Goal: Find contact information: Find contact information

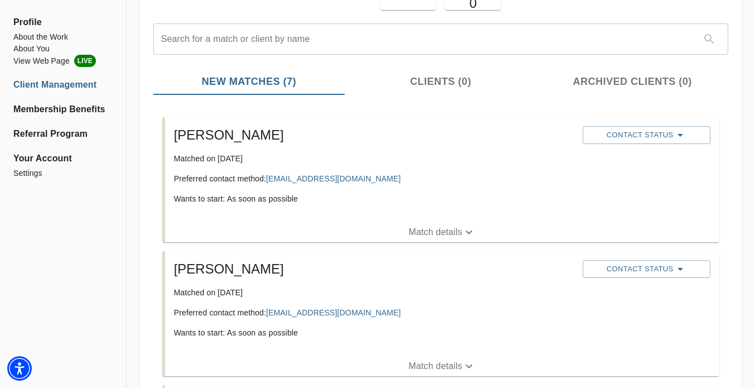
scroll to position [116, 0]
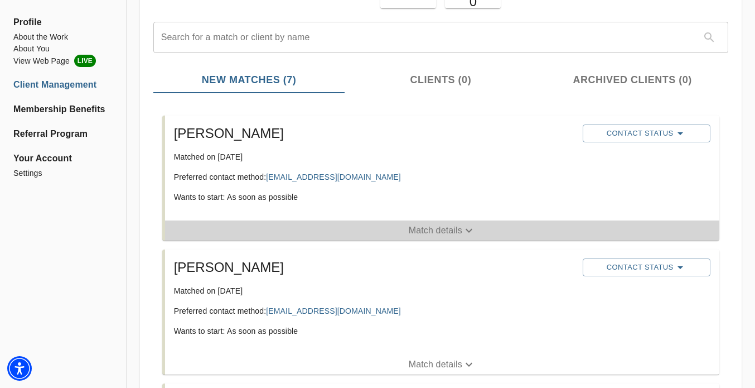
click at [455, 230] on p "Match details" at bounding box center [436, 230] width 54 height 13
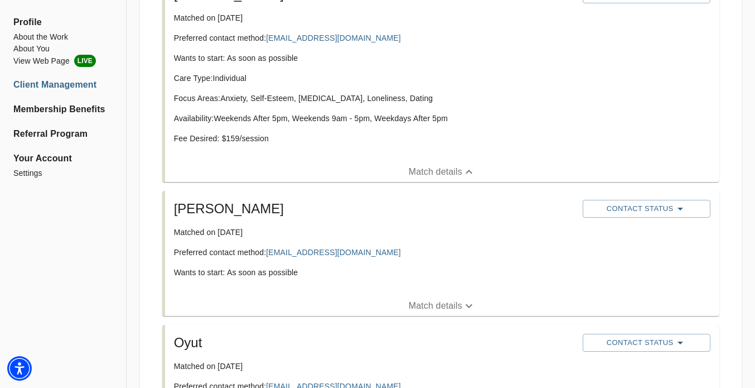
scroll to position [258, 0]
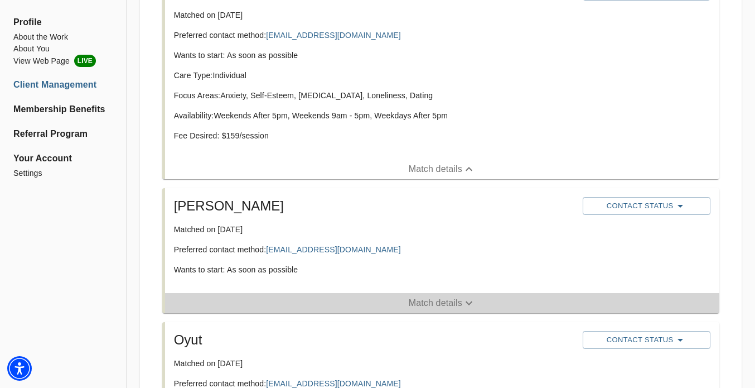
click at [397, 304] on span "Match details" at bounding box center [442, 302] width 554 height 13
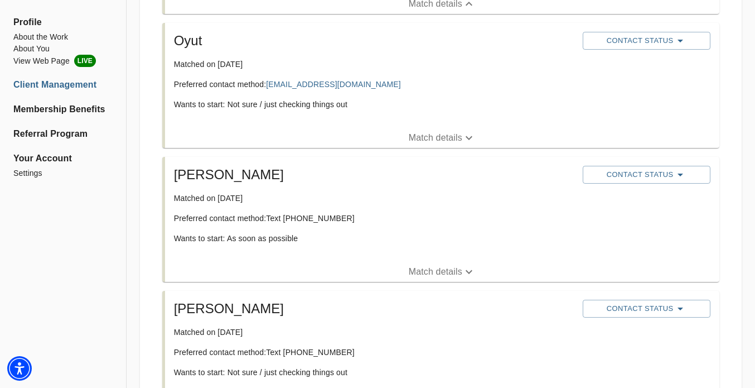
scroll to position [645, 0]
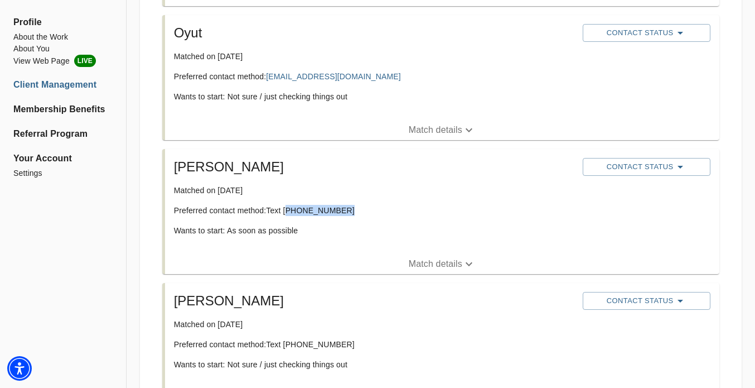
drag, startPoint x: 347, startPoint y: 211, endPoint x: 287, endPoint y: 210, distance: 59.7
click at [287, 210] on p "Preferred contact method: Text (917) 488-3149" at bounding box center [374, 210] width 400 height 11
copy p "917) 488-3149"
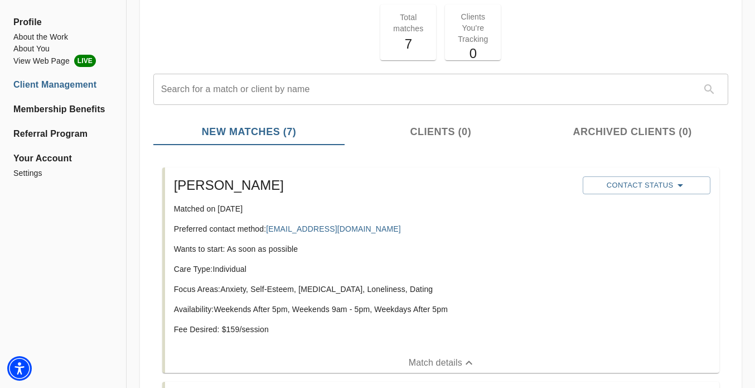
scroll to position [0, 0]
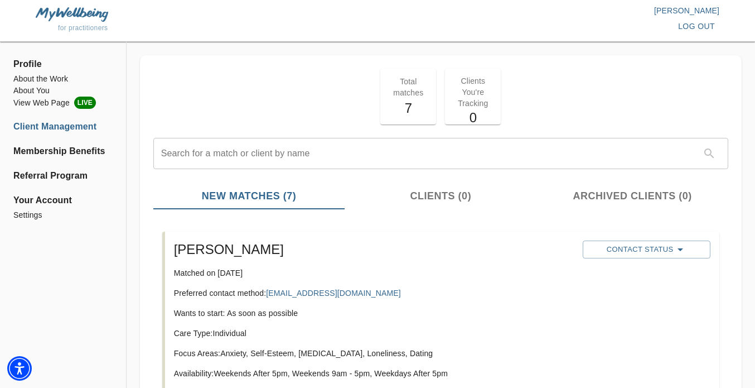
click at [269, 85] on div "Total matches 7 Clients You're Tracking 0" at bounding box center [441, 96] width 584 height 65
